Goal: Check status: Check status

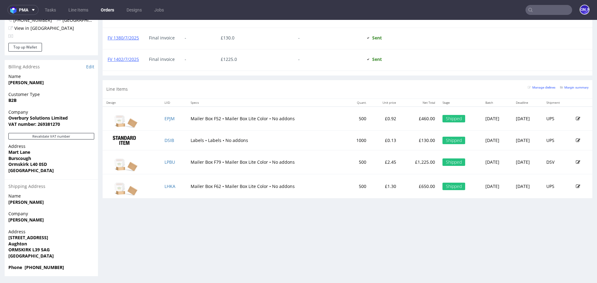
scroll to position [327, 0]
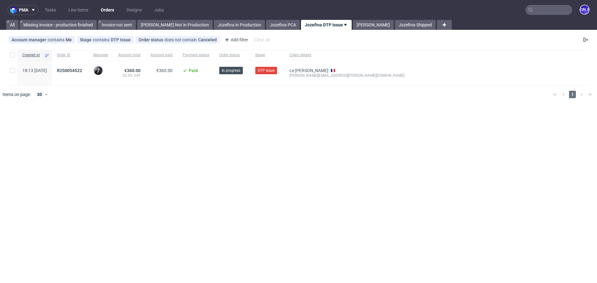
scroll to position [5, 0]
click at [108, 9] on link "Orders" at bounding box center [107, 10] width 21 height 10
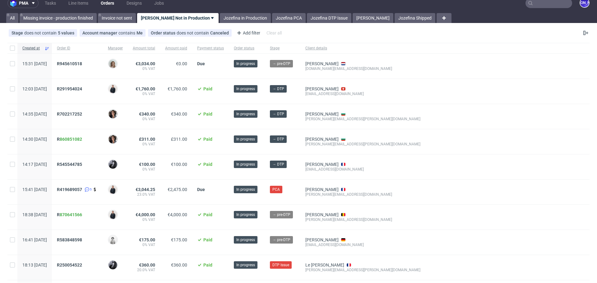
scroll to position [4, 0]
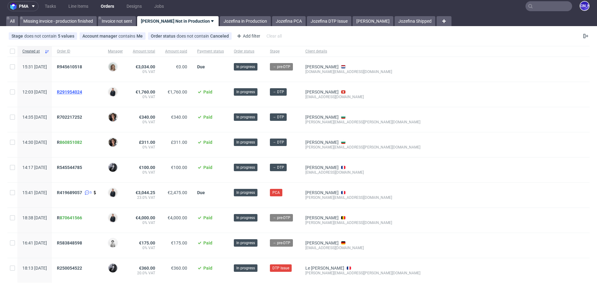
click at [77, 91] on span "R291954024" at bounding box center [69, 92] width 25 height 5
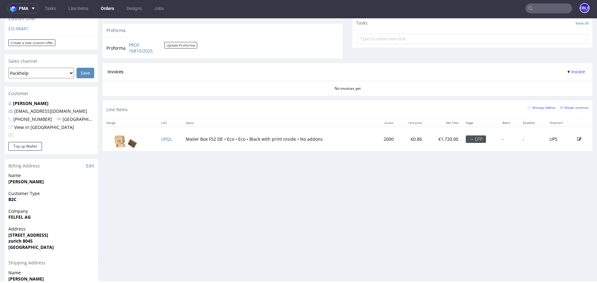
scroll to position [226, 0]
